Goal: Find specific page/section: Find specific page/section

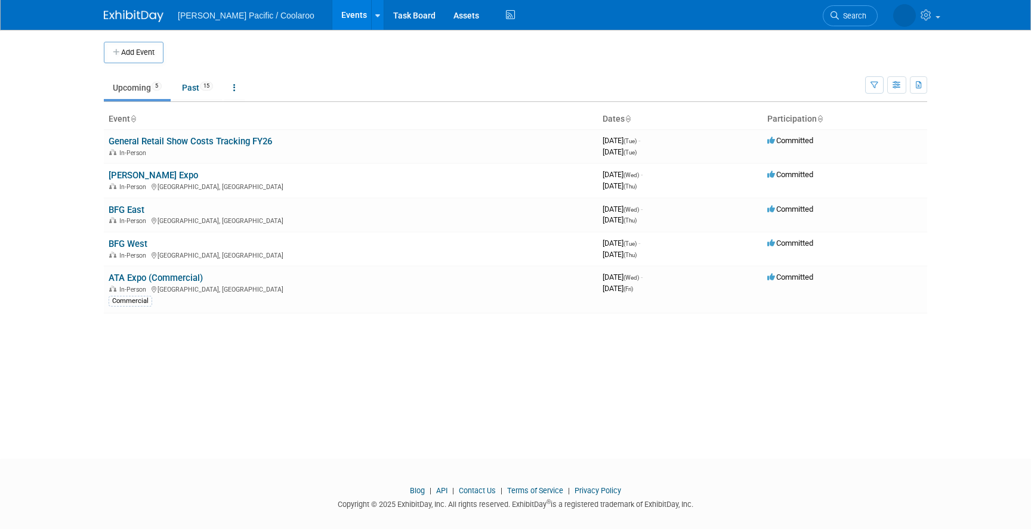
click at [198, 76] on ul "Upcoming 5 Past 15 All Events 20 Past and Upcoming Grouped Annually Events grou…" at bounding box center [484, 88] width 761 height 27
click at [194, 90] on link "Past 15" at bounding box center [197, 87] width 49 height 23
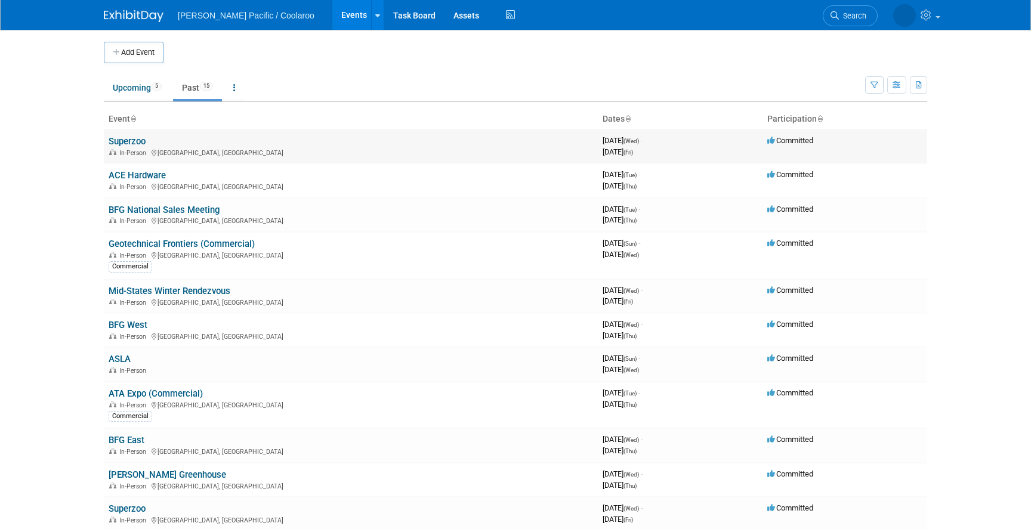
click at [135, 141] on link "Superzoo" at bounding box center [127, 141] width 37 height 11
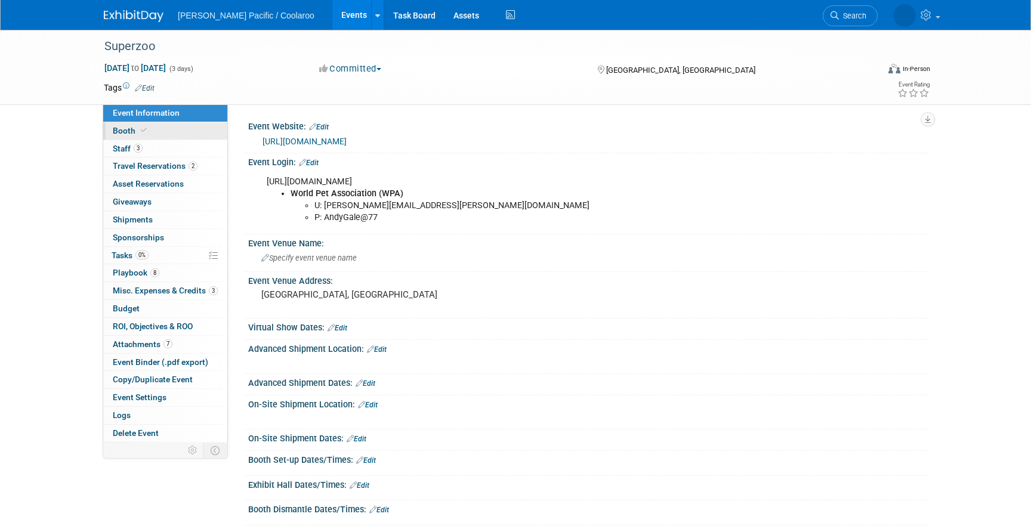
click at [147, 128] on span at bounding box center [143, 130] width 11 height 9
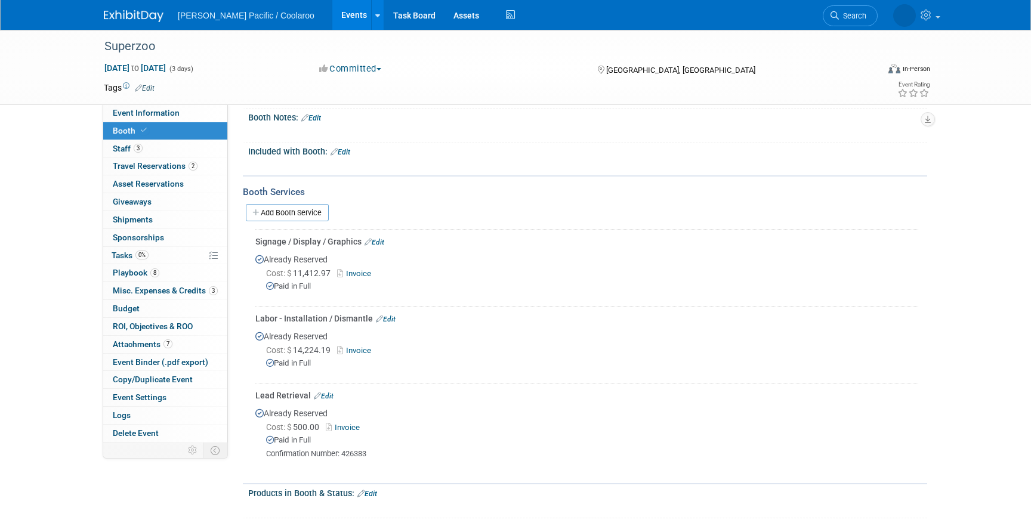
scroll to position [166, 0]
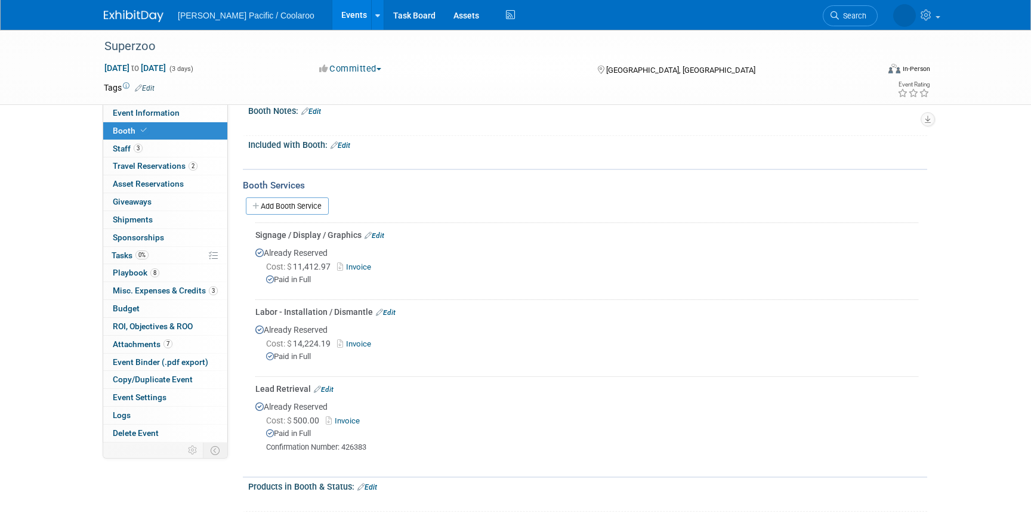
click at [348, 418] on link "Invoice" at bounding box center [345, 420] width 39 height 9
